Goal: Check status

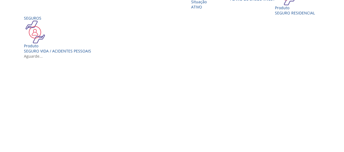
scroll to position [129, 0]
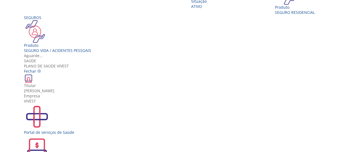
scroll to position [10, 0]
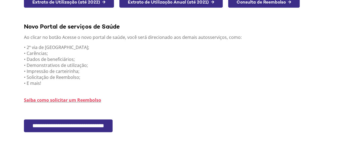
scroll to position [138, 0]
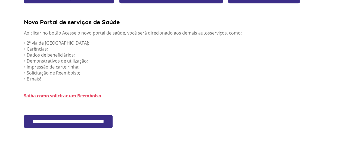
click at [83, 118] on input "**********" at bounding box center [68, 121] width 89 height 13
